Goal: Find specific page/section: Find specific page/section

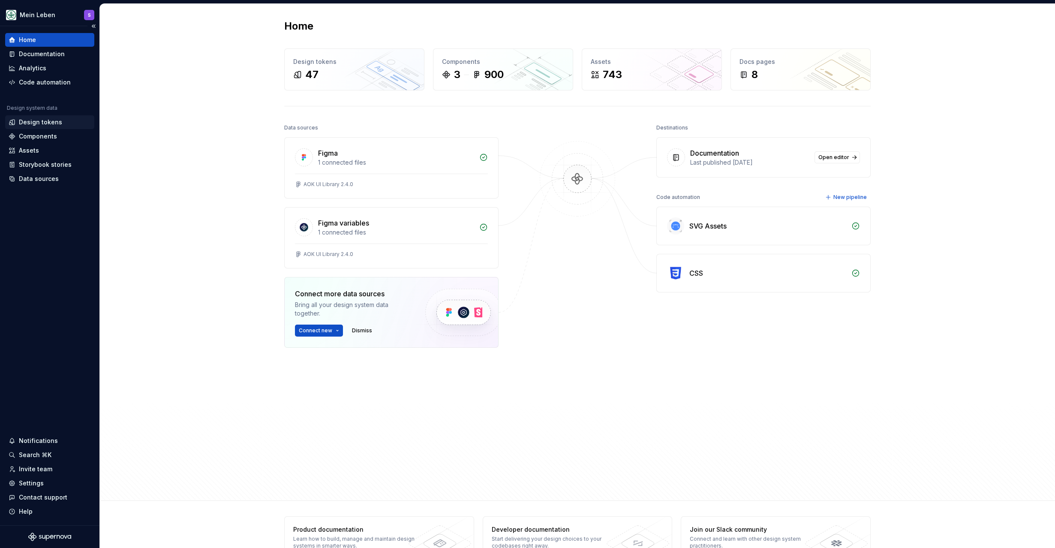
click at [40, 122] on div "Design tokens" at bounding box center [40, 122] width 43 height 9
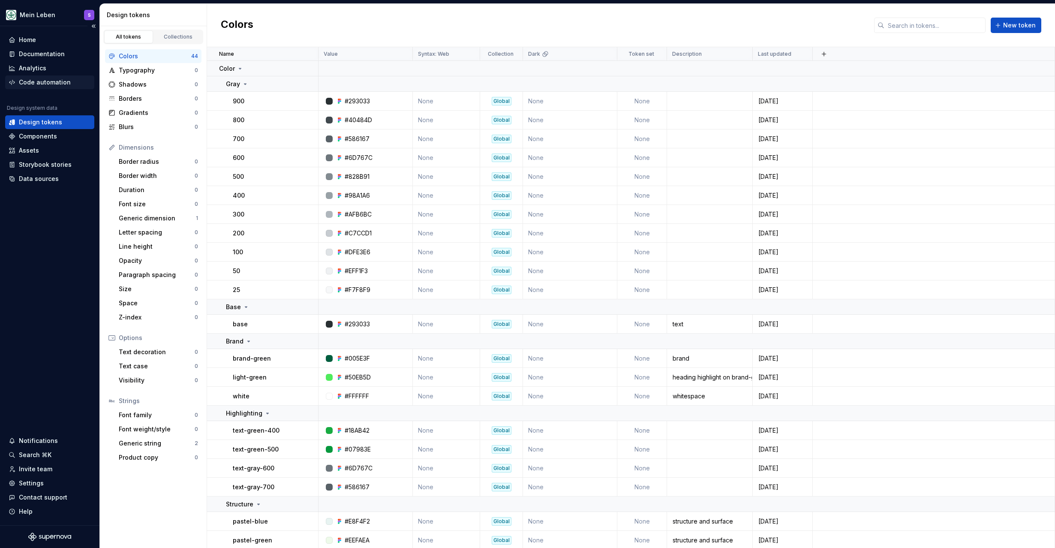
click at [62, 85] on div "Code automation" at bounding box center [45, 82] width 52 height 9
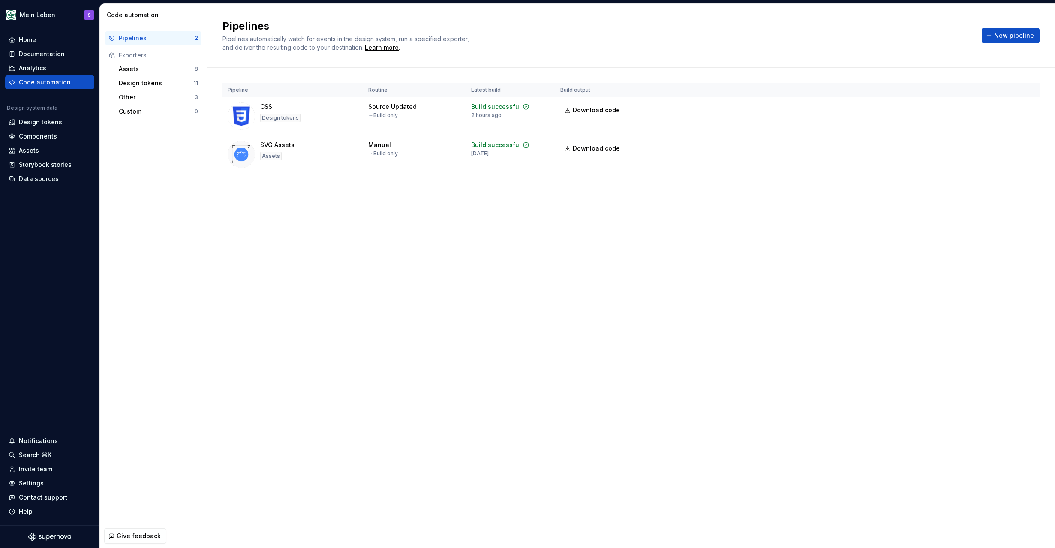
click at [483, 12] on div "Pipelines Pipelines automatically watch for events in the design system, run a …" at bounding box center [631, 36] width 848 height 64
click at [485, 24] on h2 "Pipelines" at bounding box center [597, 26] width 749 height 14
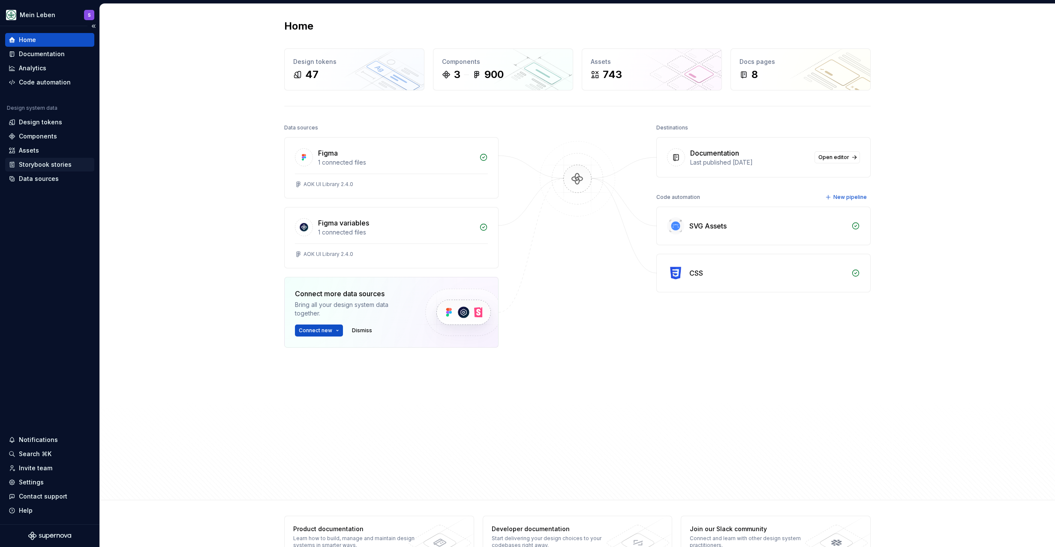
click at [44, 172] on div "Data sources" at bounding box center [49, 179] width 89 height 14
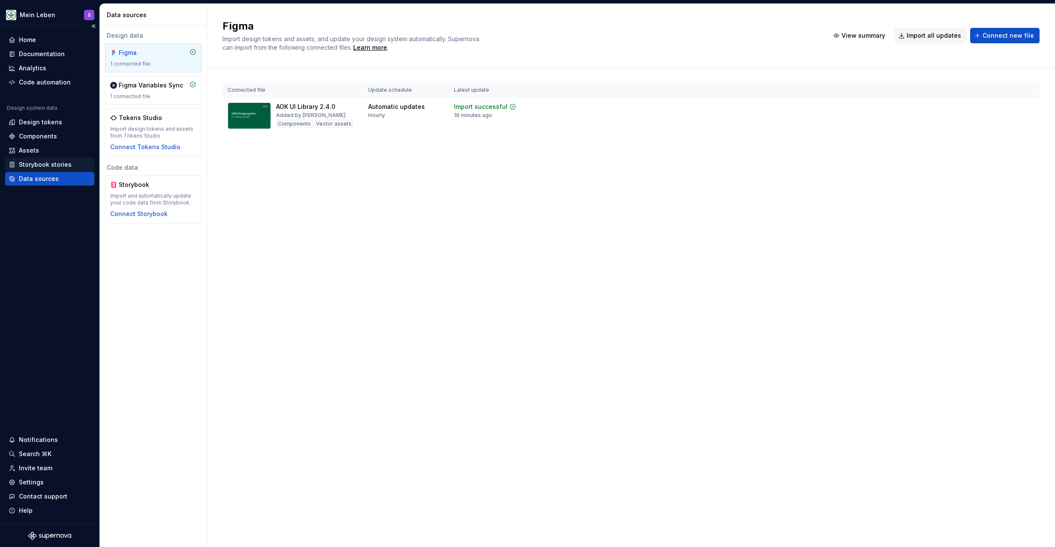
click at [39, 166] on div "Storybook stories" at bounding box center [45, 164] width 53 height 9
